Goal: Information Seeking & Learning: Learn about a topic

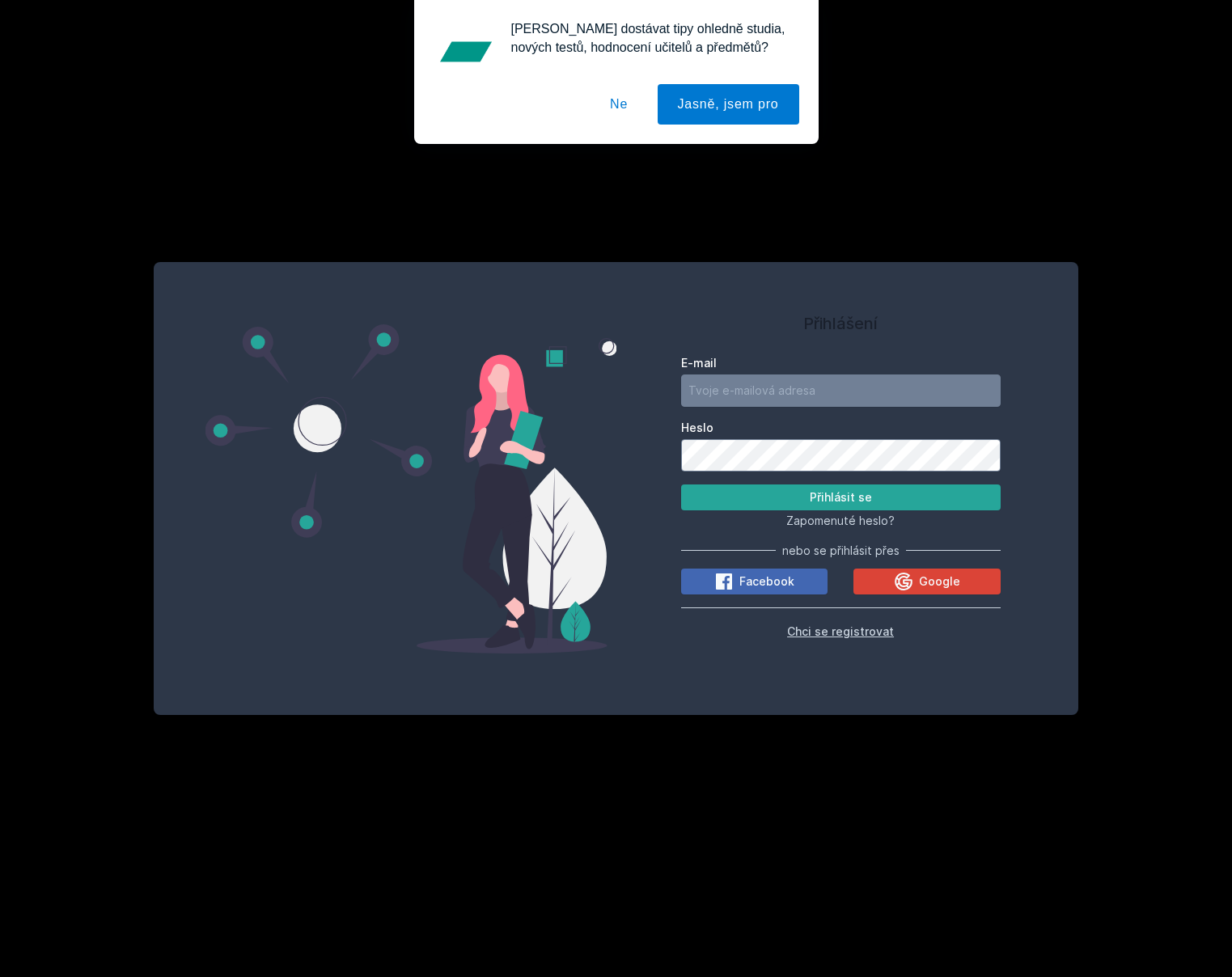
click at [845, 630] on span "Chci se registrovat" at bounding box center [840, 631] width 107 height 13
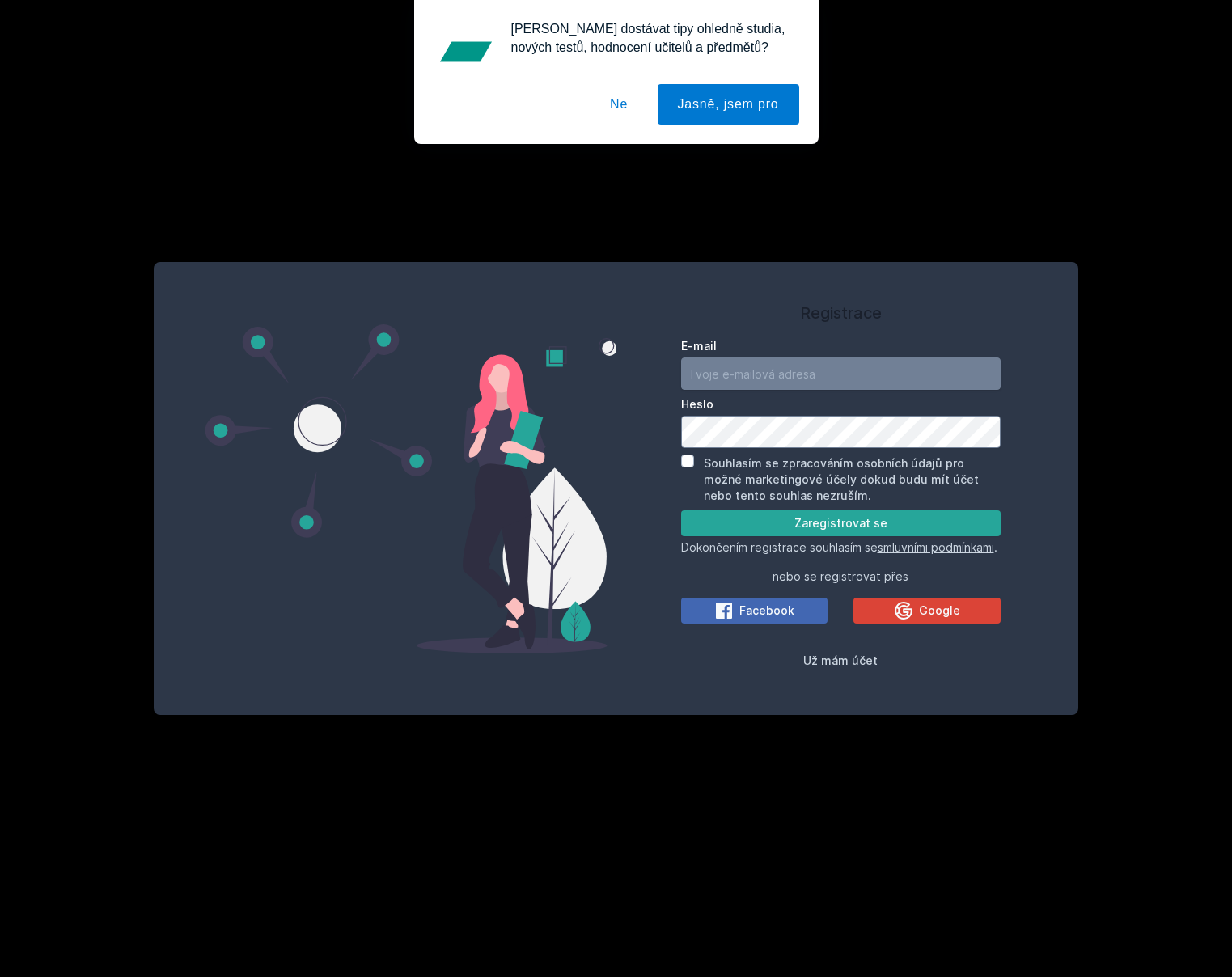
click at [754, 369] on input "E-mail" at bounding box center [841, 374] width 319 height 33
click at [734, 347] on div "E-mail" at bounding box center [841, 364] width 319 height 52
click at [770, 366] on input "E-mail" at bounding box center [841, 374] width 319 height 33
type input "hash.ninjas@gmail.com"
click at [684, 454] on input "Souhlasím se zpracováním osobních údajů pro možné marketingové účely dokud budu…" at bounding box center [687, 460] width 12 height 12
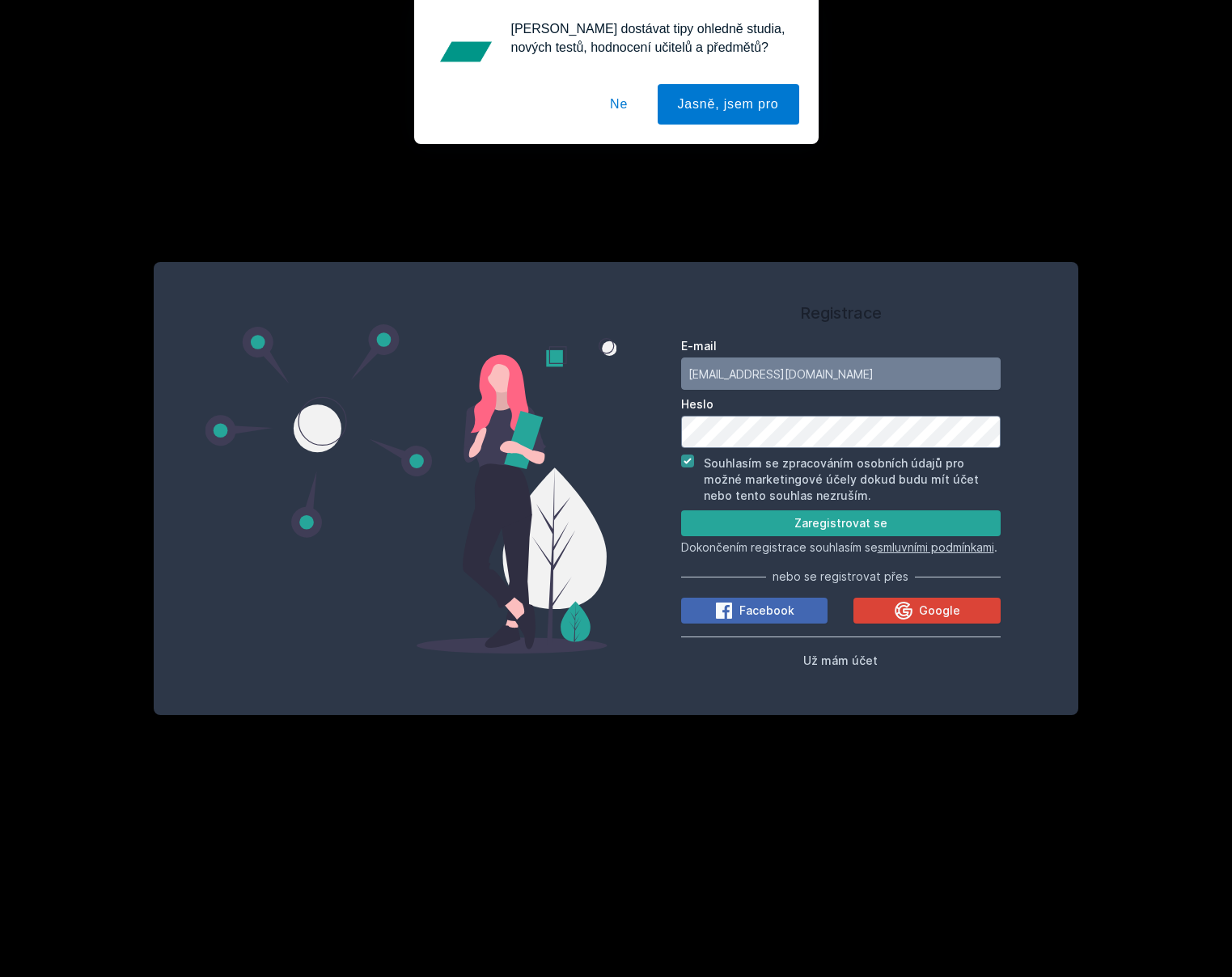
click at [686, 454] on input "Souhlasím se zpracováním osobních údajů pro možné marketingové účely dokud budu…" at bounding box center [687, 460] width 12 height 12
checkbox input "false"
click at [756, 515] on button "Zaregistrovat se" at bounding box center [841, 523] width 319 height 26
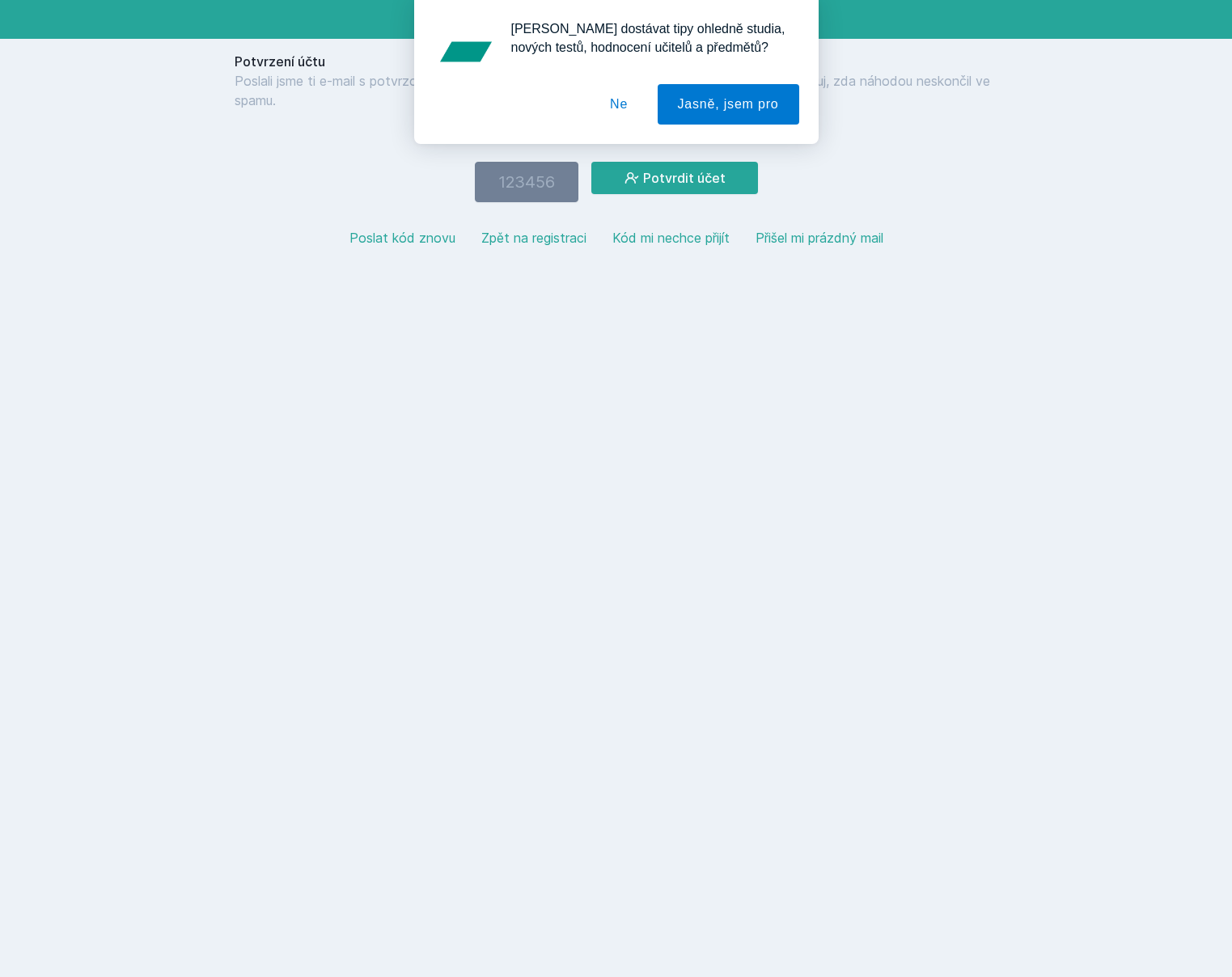
click at [620, 111] on button "Ne" at bounding box center [619, 105] width 59 height 40
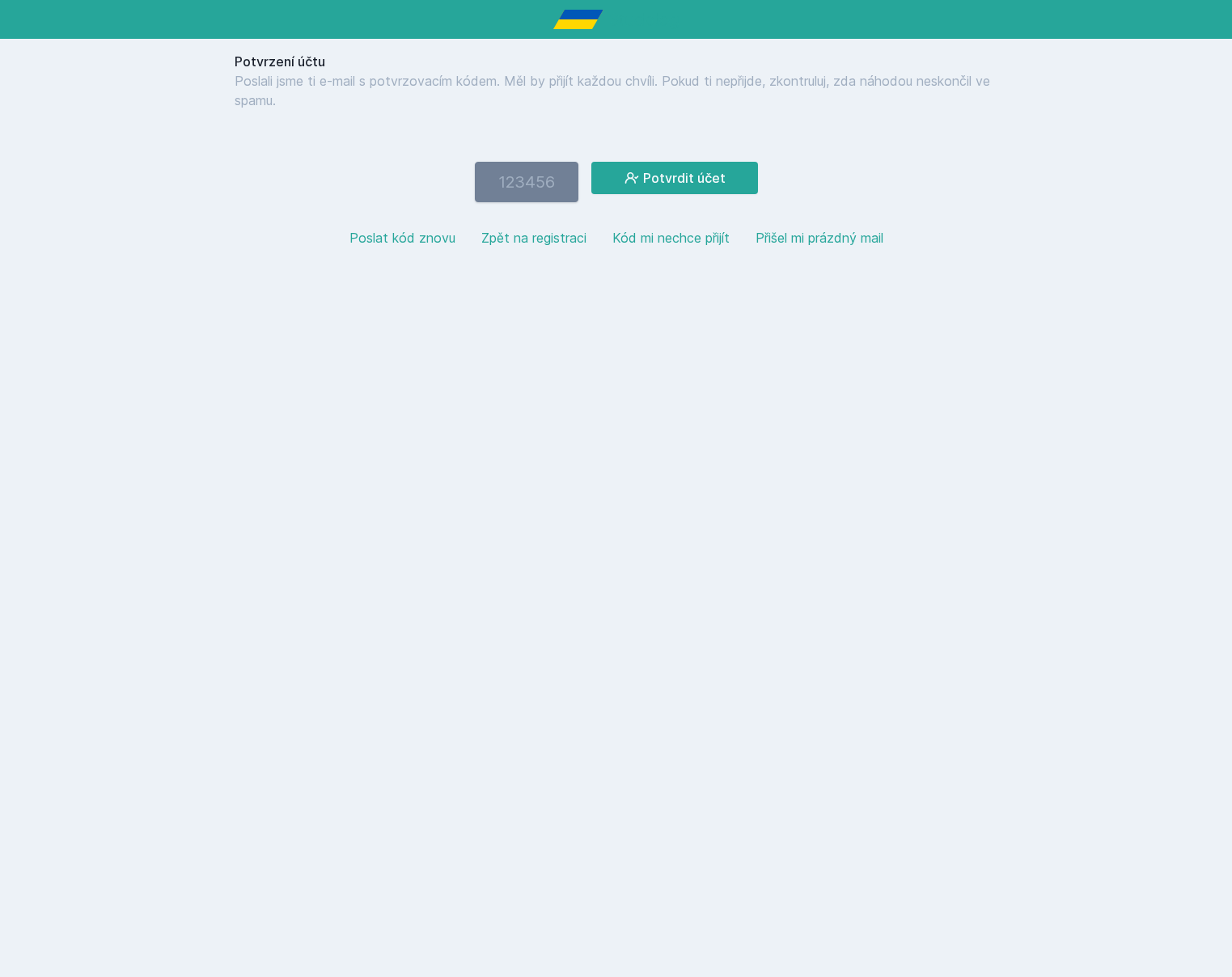
click at [541, 184] on input "number" at bounding box center [527, 182] width 104 height 40
type input "160070"
click at [674, 166] on button "Potvrdit účet" at bounding box center [674, 178] width 166 height 33
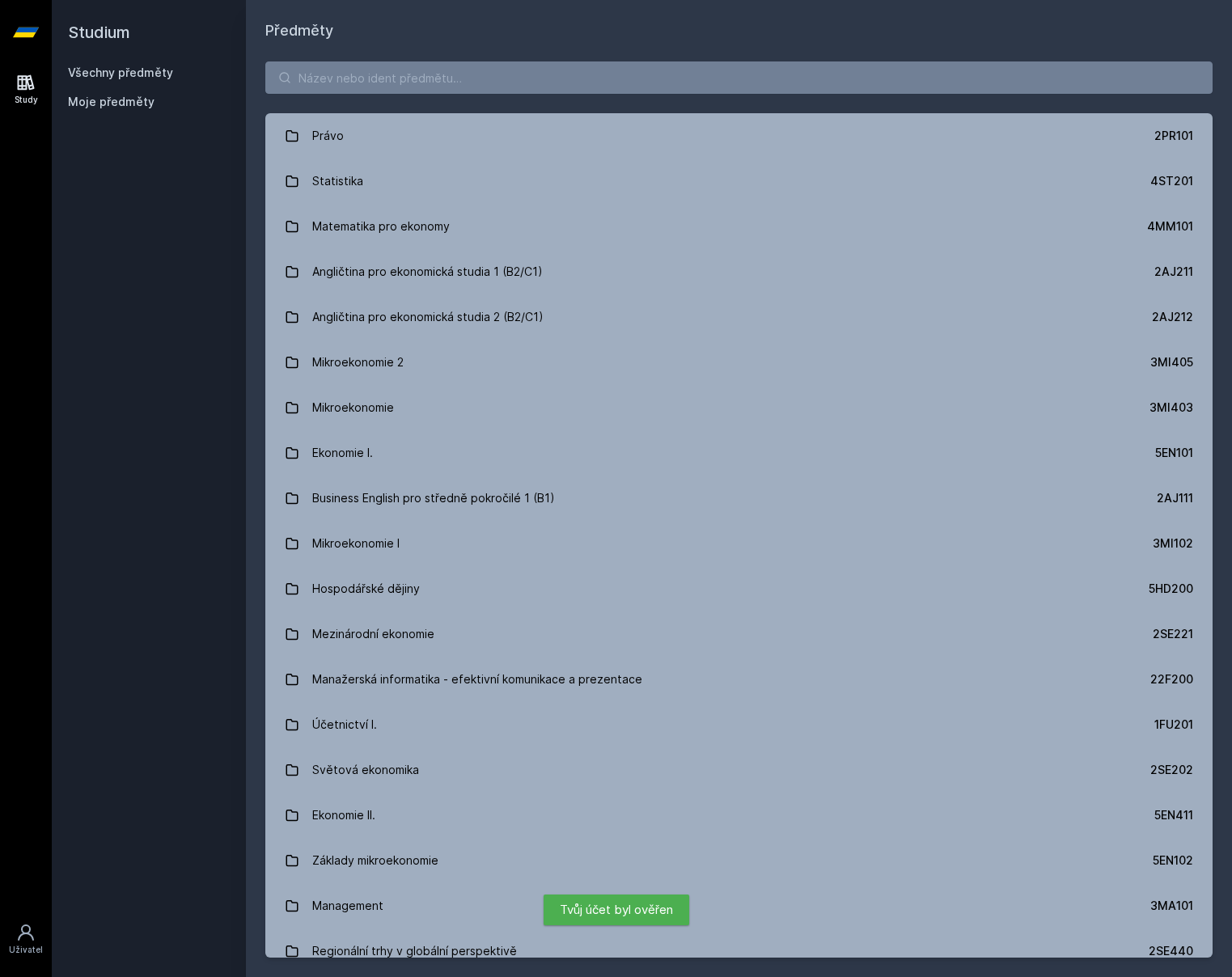
click at [122, 103] on span "Moje předměty" at bounding box center [111, 102] width 86 height 16
click at [28, 29] on icon at bounding box center [25, 33] width 26 height 10
click at [29, 30] on icon at bounding box center [25, 33] width 26 height 10
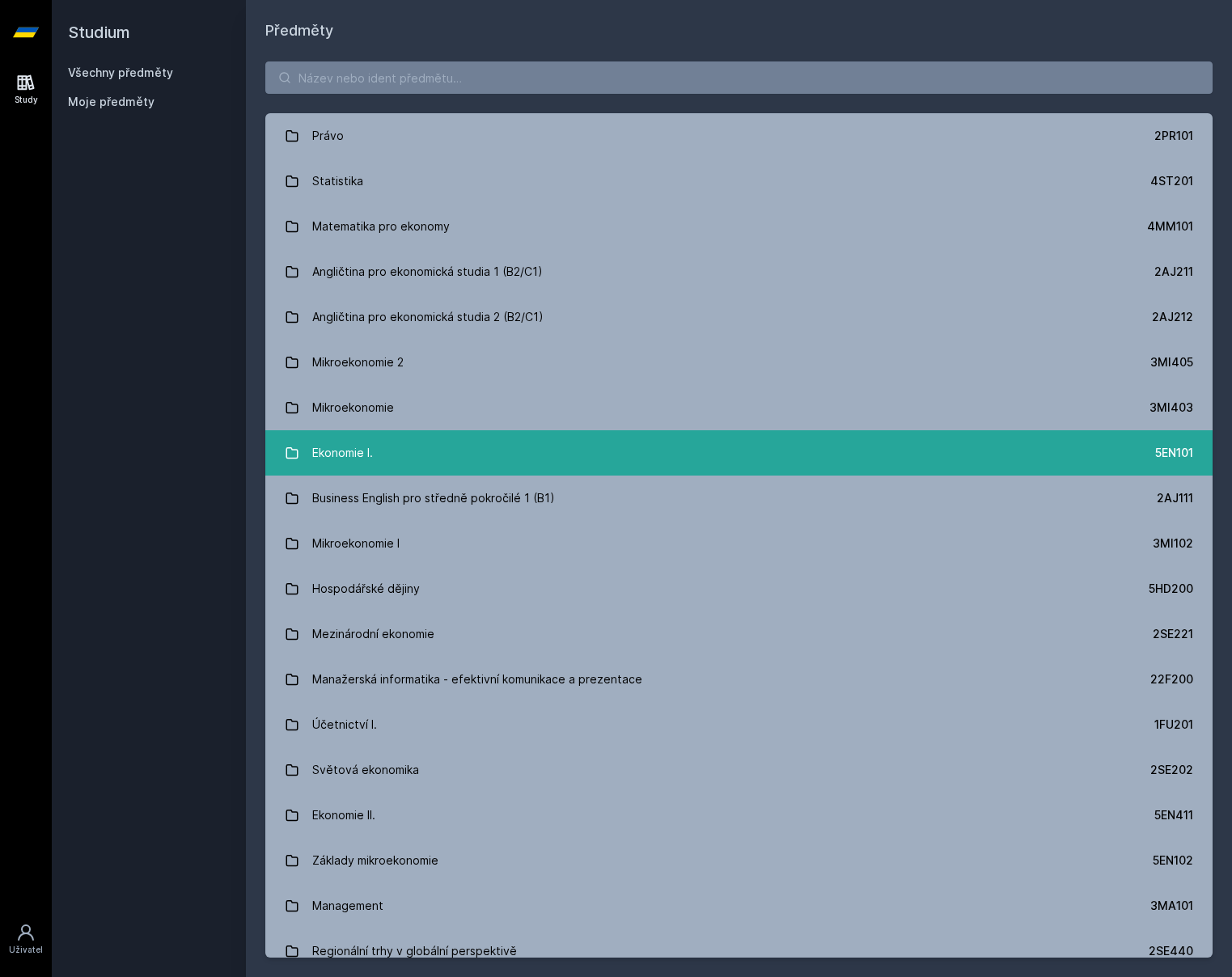
click at [415, 447] on link "Ekonomie I. 5EN101" at bounding box center [739, 452] width 948 height 45
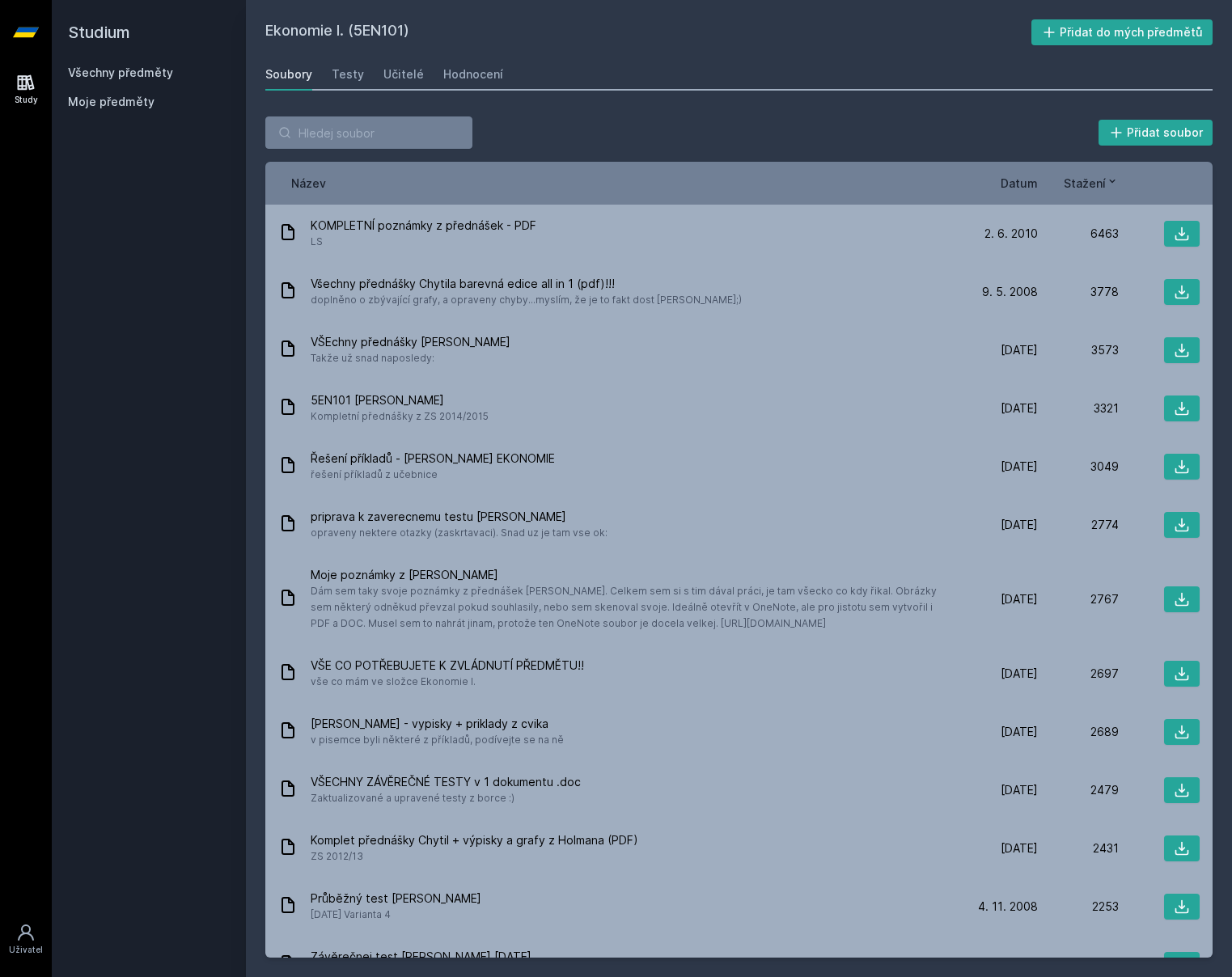
click at [1020, 187] on span "Datum" at bounding box center [1019, 183] width 37 height 17
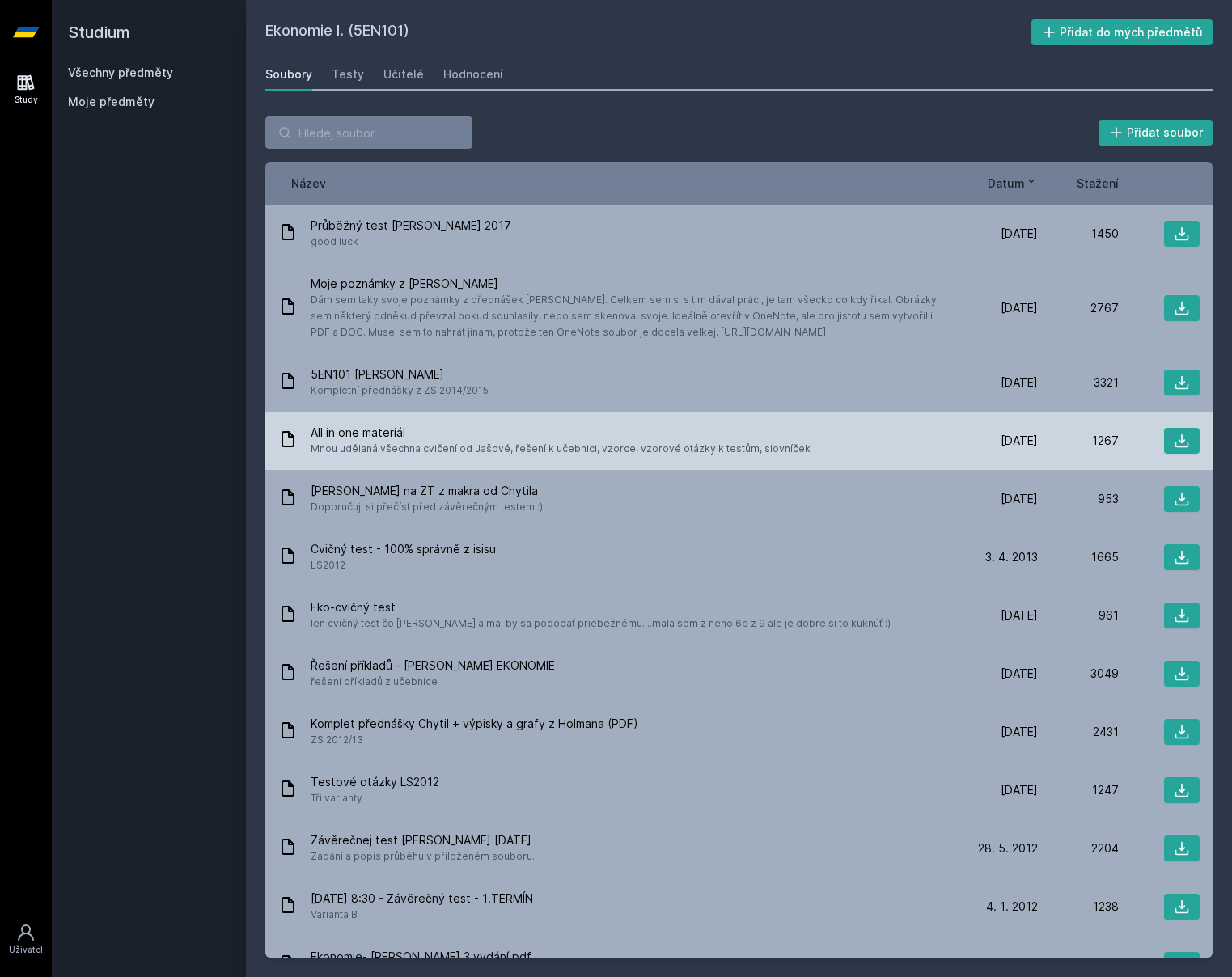
click at [553, 442] on span "Mnou udělaná všechna cvičení od Jašové, řešení k učebnici, vzorce, vzorové otáz…" at bounding box center [560, 449] width 500 height 16
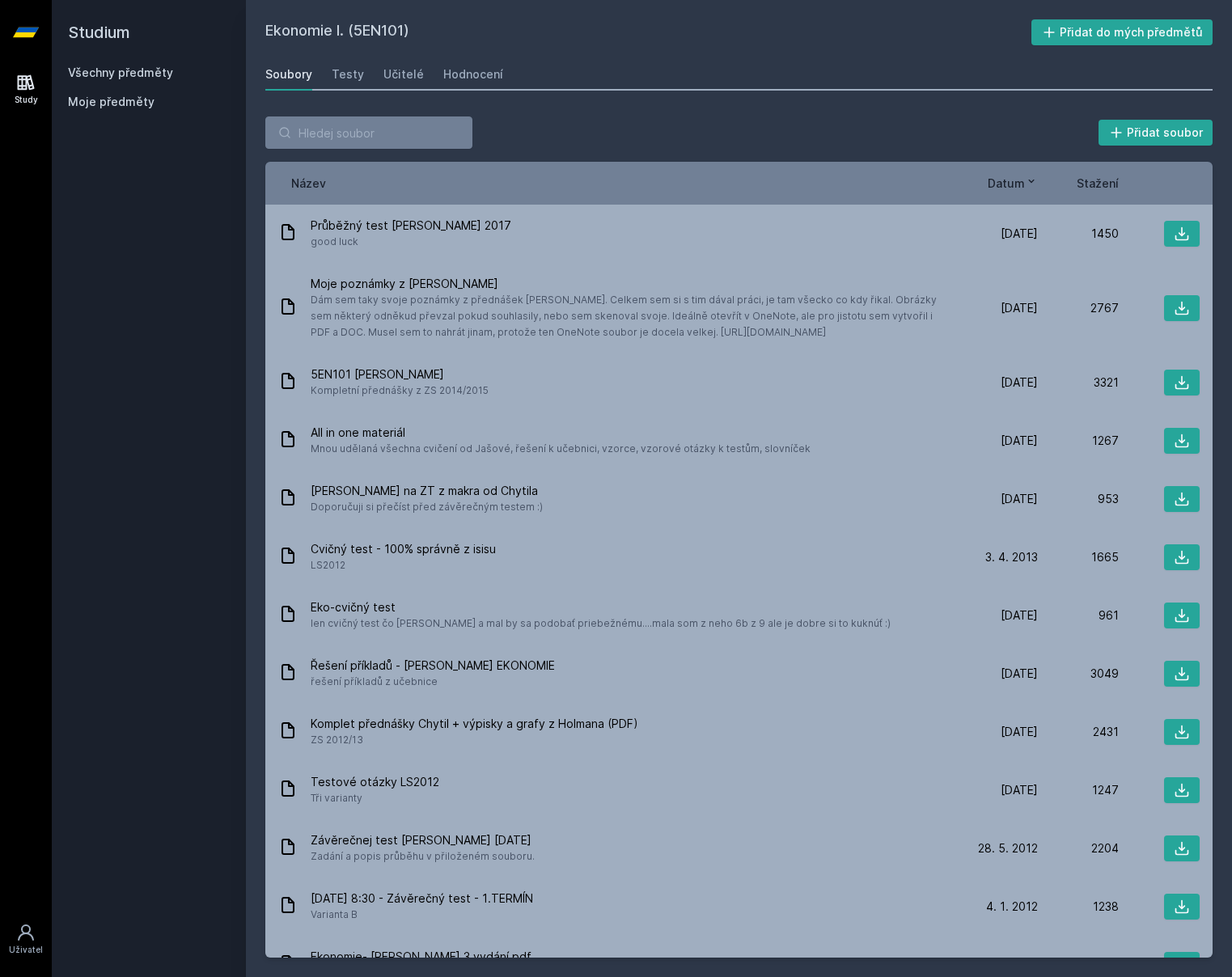
click at [373, 63] on div "Soubory Testy Učitelé Hodnocení" at bounding box center [739, 75] width 948 height 33
click at [360, 74] on div "Soubory Testy Učitelé Hodnocení" at bounding box center [739, 75] width 948 height 33
click at [336, 77] on div "Testy" at bounding box center [348, 74] width 33 height 16
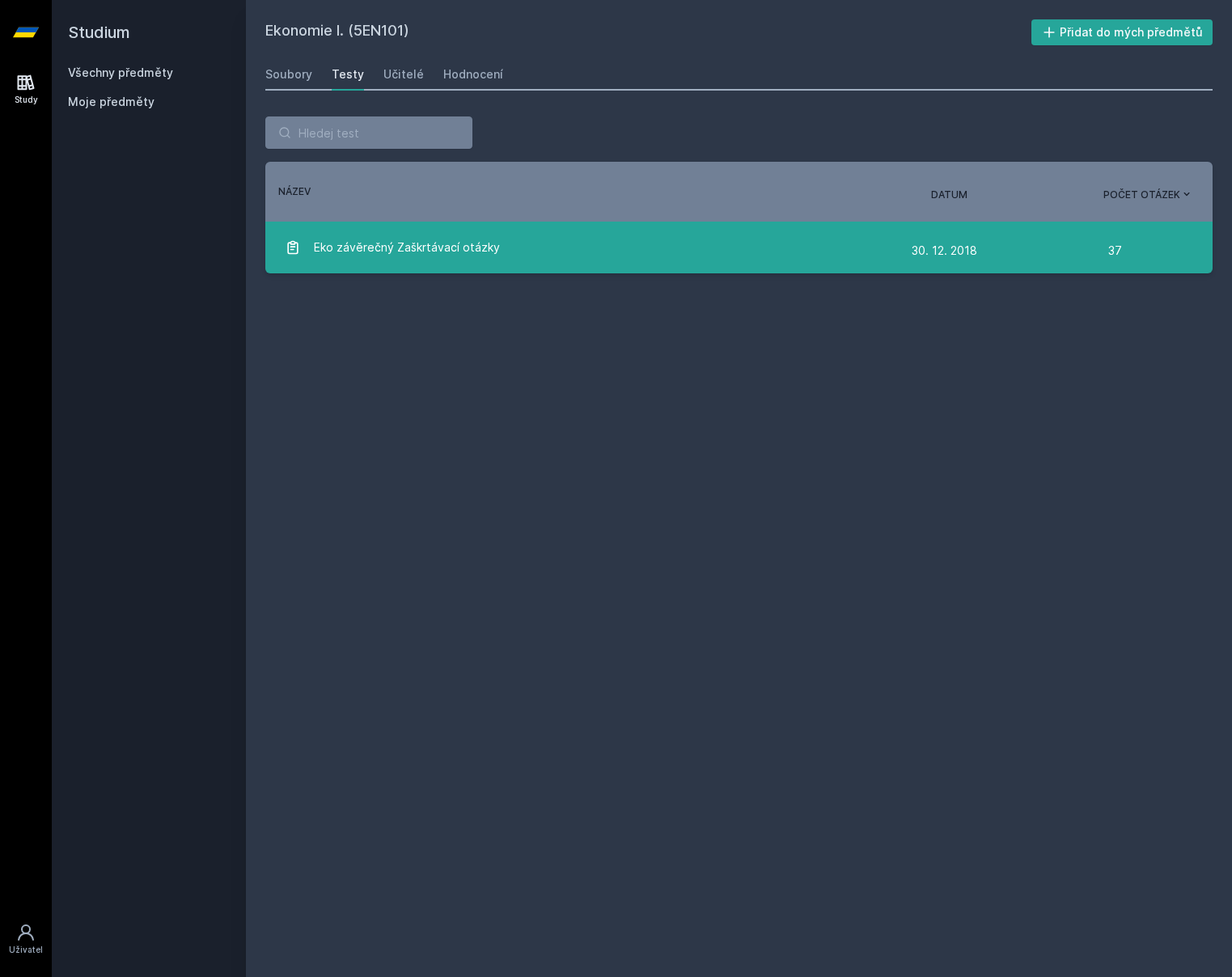
click at [490, 254] on span "Eko závěrečný Zaškrtávací otázky" at bounding box center [407, 248] width 186 height 33
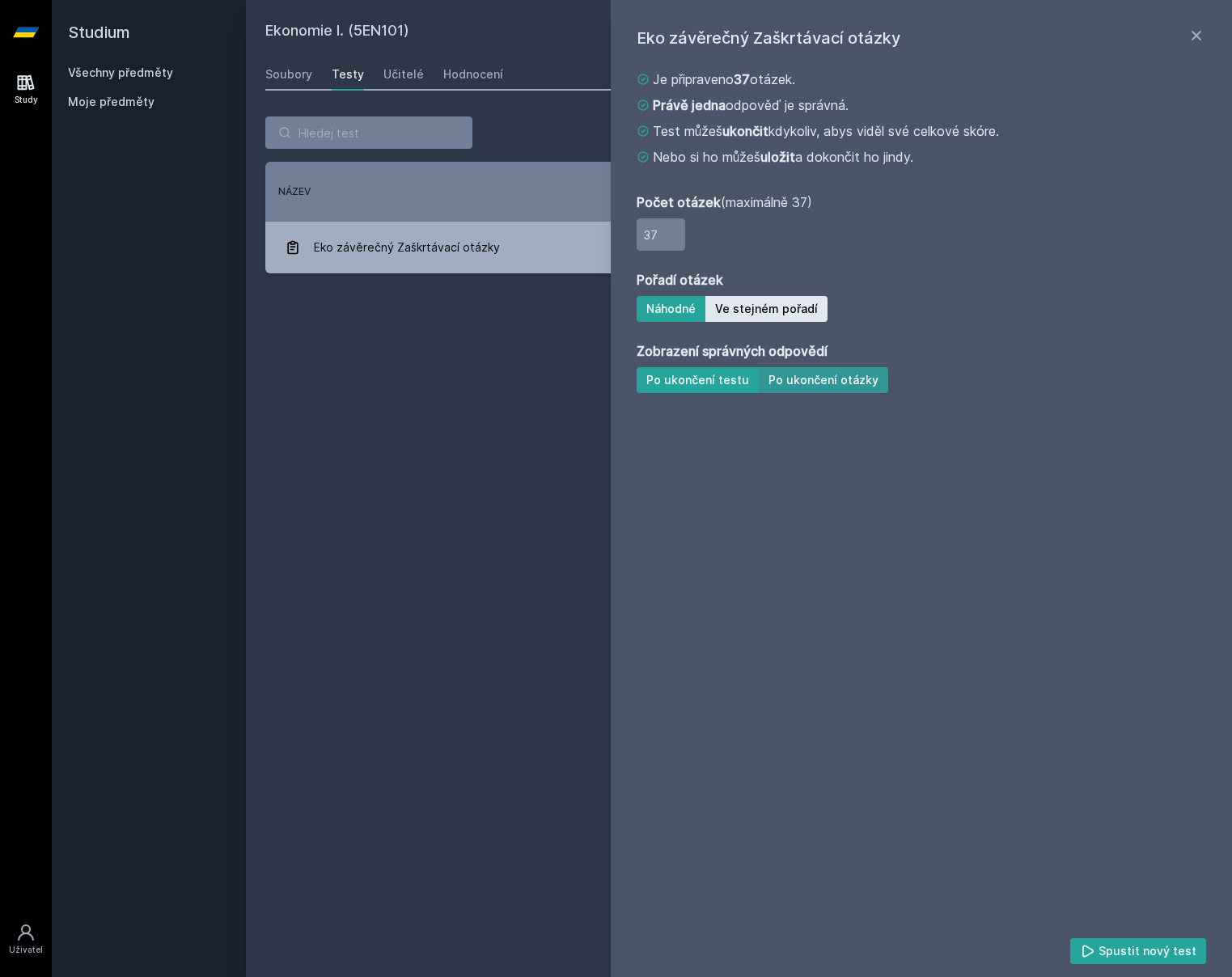
click at [825, 379] on button "Po ukončení otázky" at bounding box center [823, 379] width 130 height 26
drag, startPoint x: 1193, startPoint y: 27, endPoint x: 1151, endPoint y: 36, distance: 43.0
click at [1193, 27] on icon at bounding box center [1196, 36] width 19 height 19
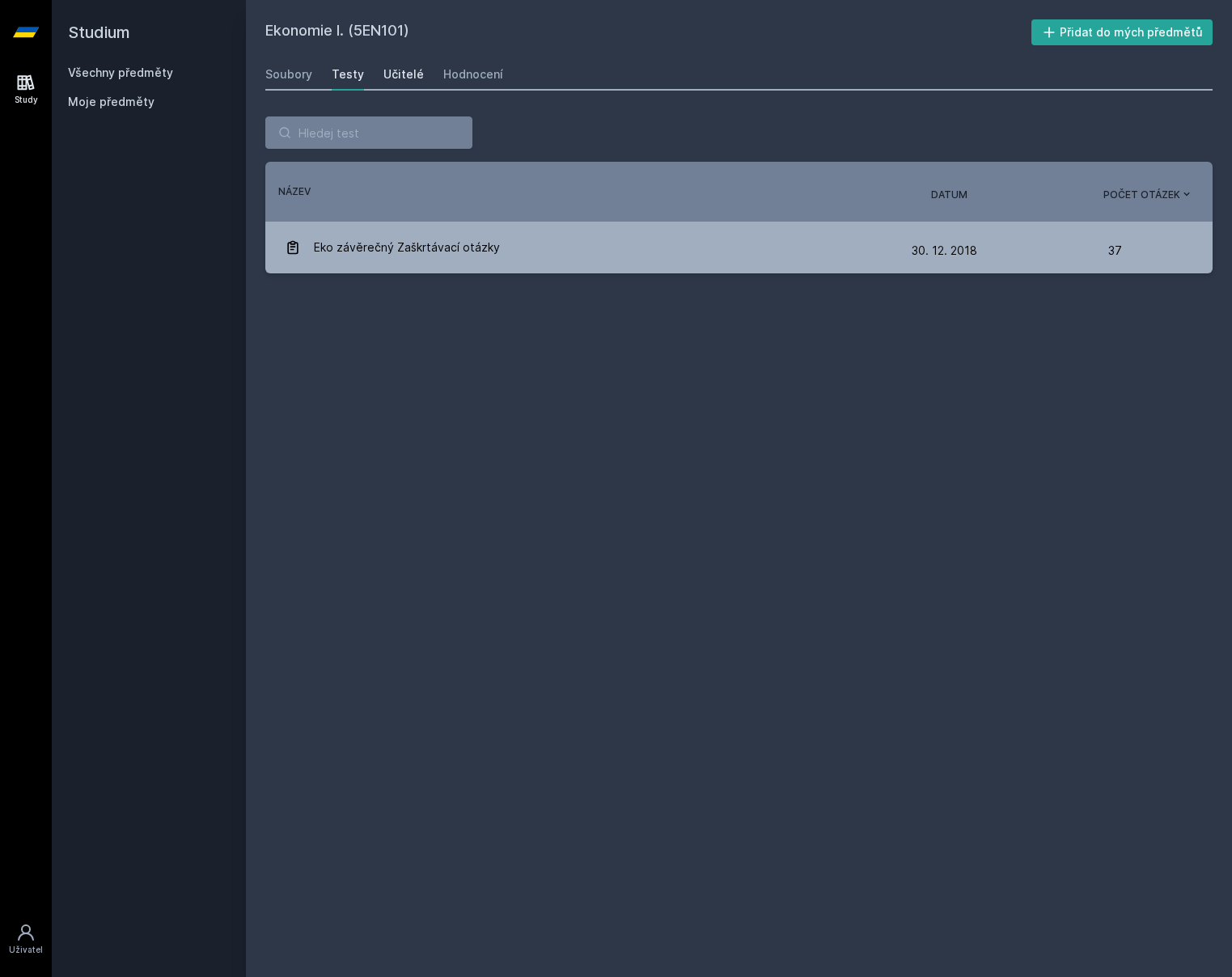
click at [414, 82] on div "Učitelé" at bounding box center [404, 74] width 40 height 16
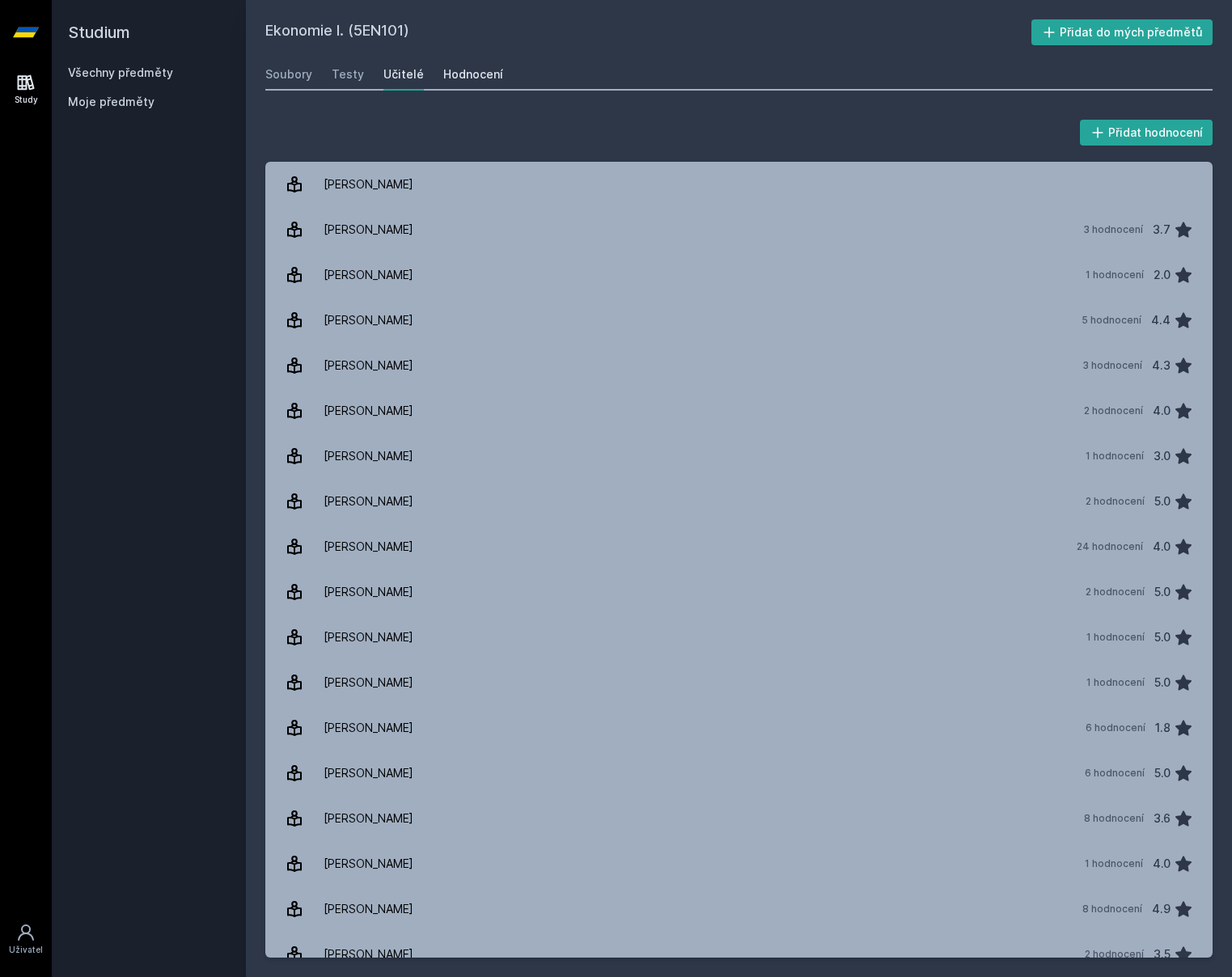
click at [494, 65] on link "Hodnocení" at bounding box center [473, 75] width 60 height 33
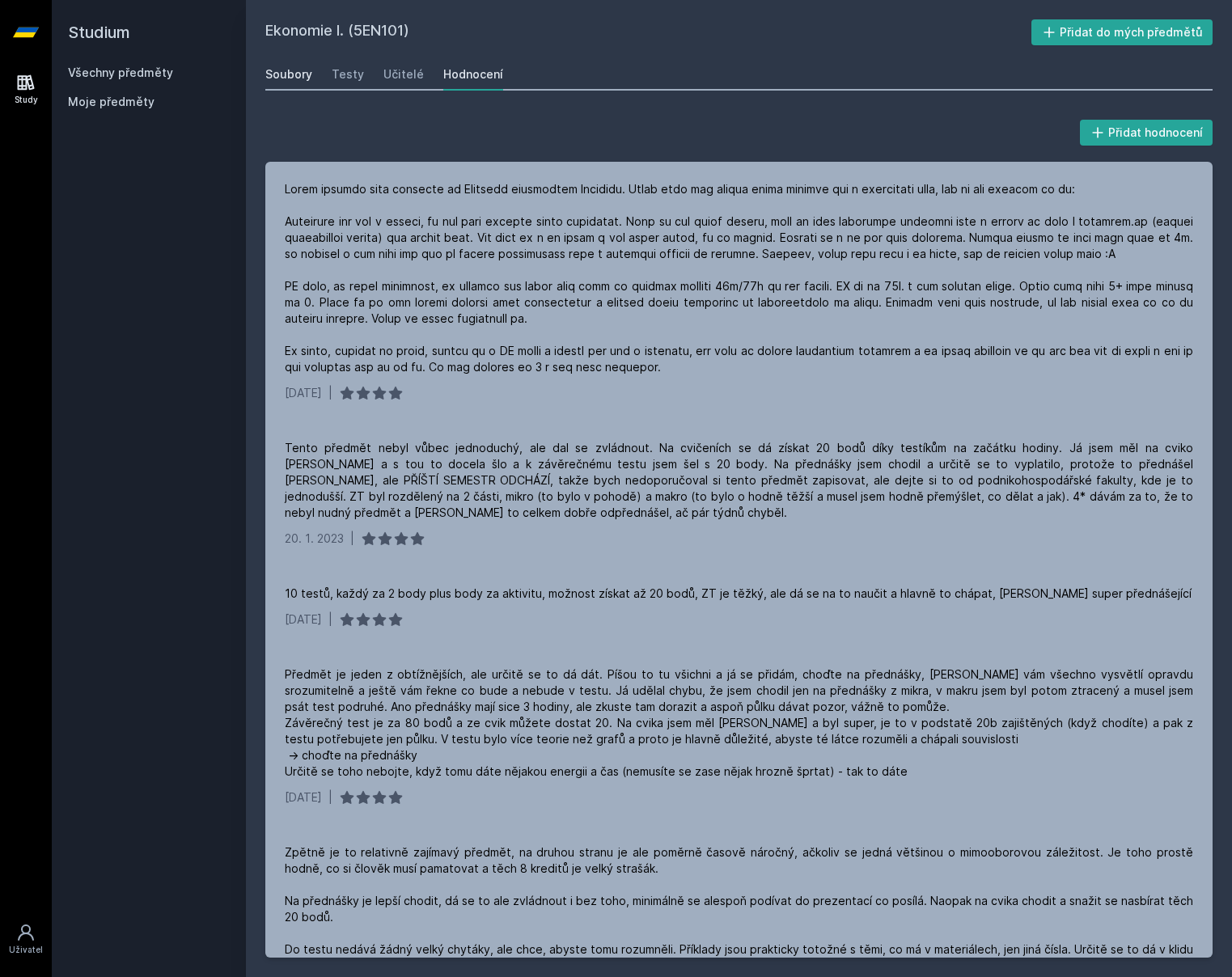
click at [298, 81] on div "Soubory" at bounding box center [288, 74] width 47 height 16
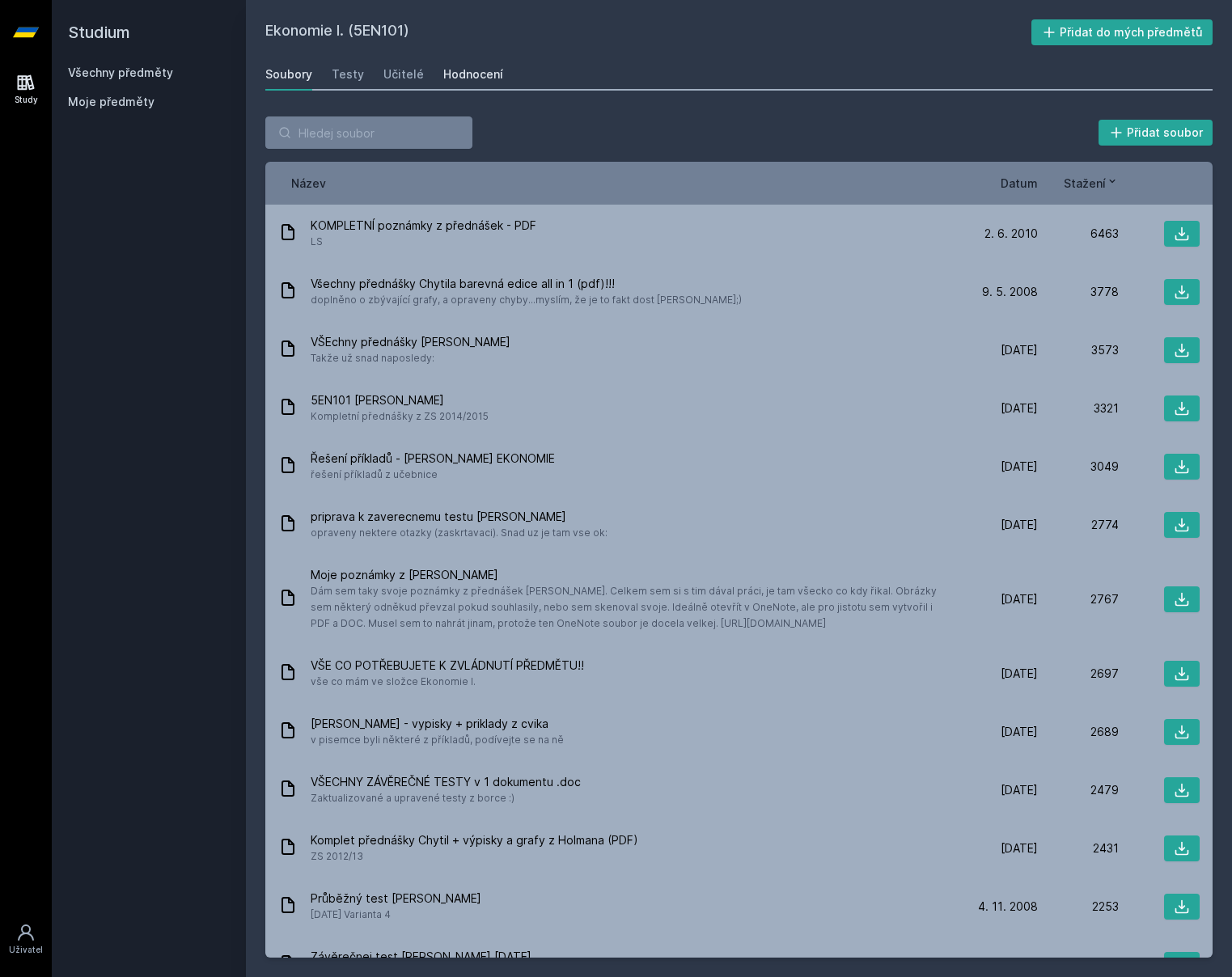
click at [467, 79] on div "Hodnocení" at bounding box center [473, 74] width 60 height 16
